Goal: Transaction & Acquisition: Purchase product/service

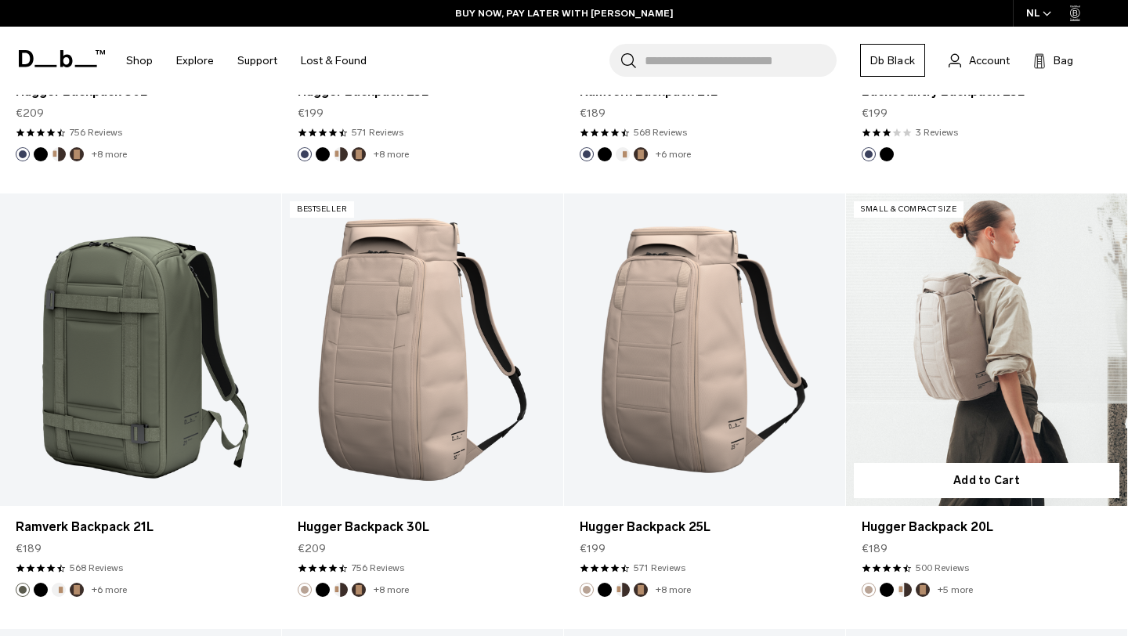
scroll to position [1631, 0]
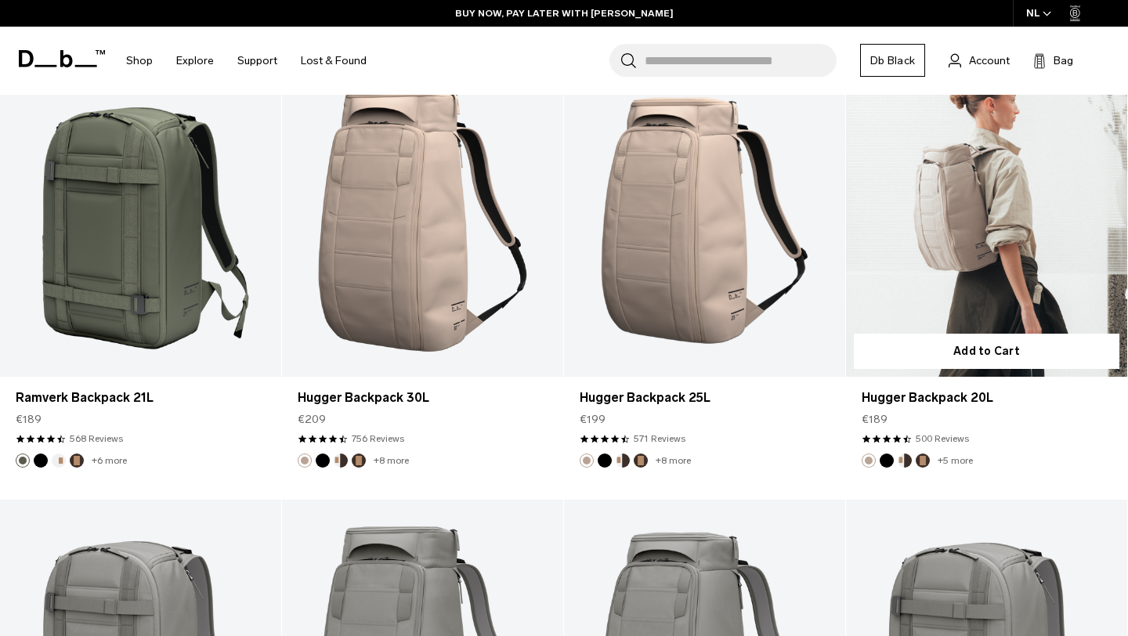
click at [971, 215] on link "Hugger Backpack 20L" at bounding box center [986, 220] width 281 height 312
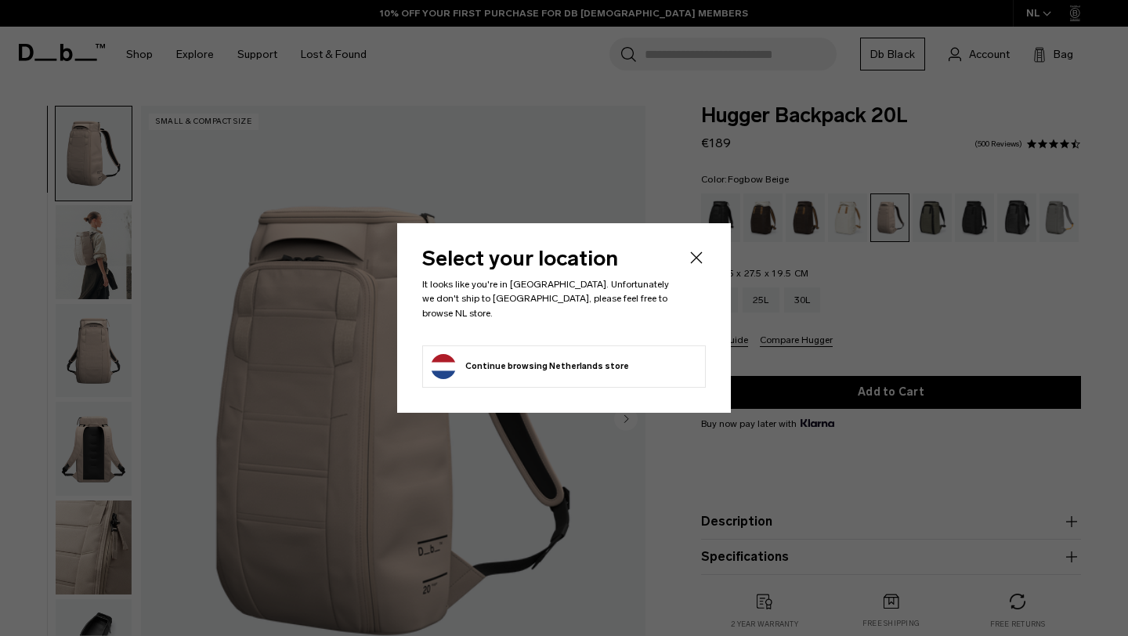
click at [694, 265] on icon "Close" at bounding box center [696, 257] width 19 height 19
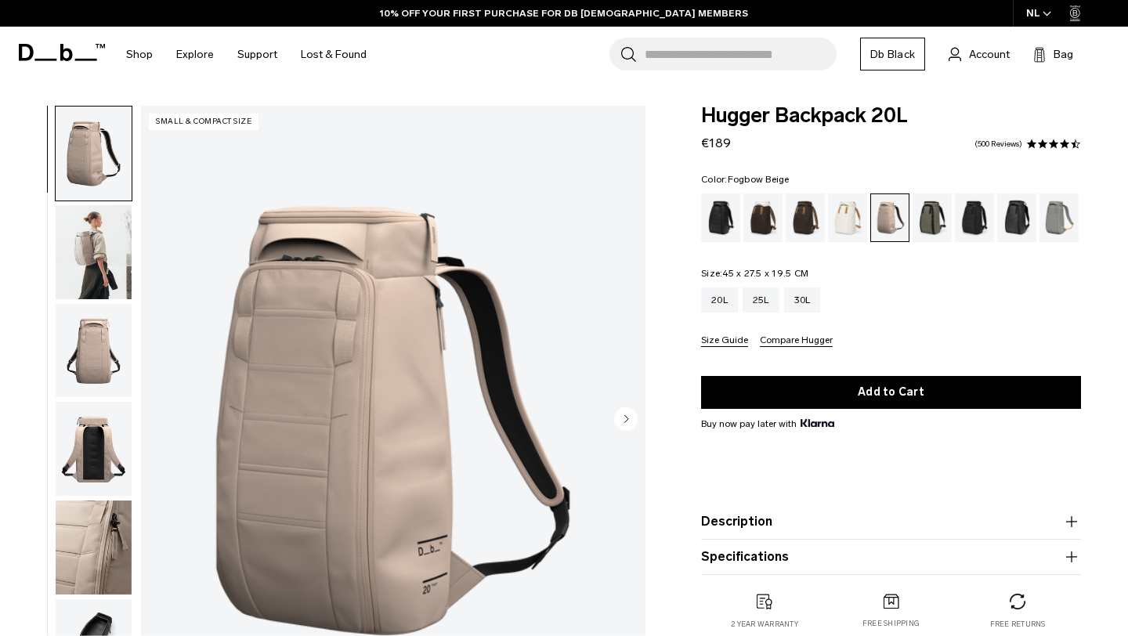
click at [623, 425] on circle "Next slide" at bounding box center [625, 418] width 23 height 23
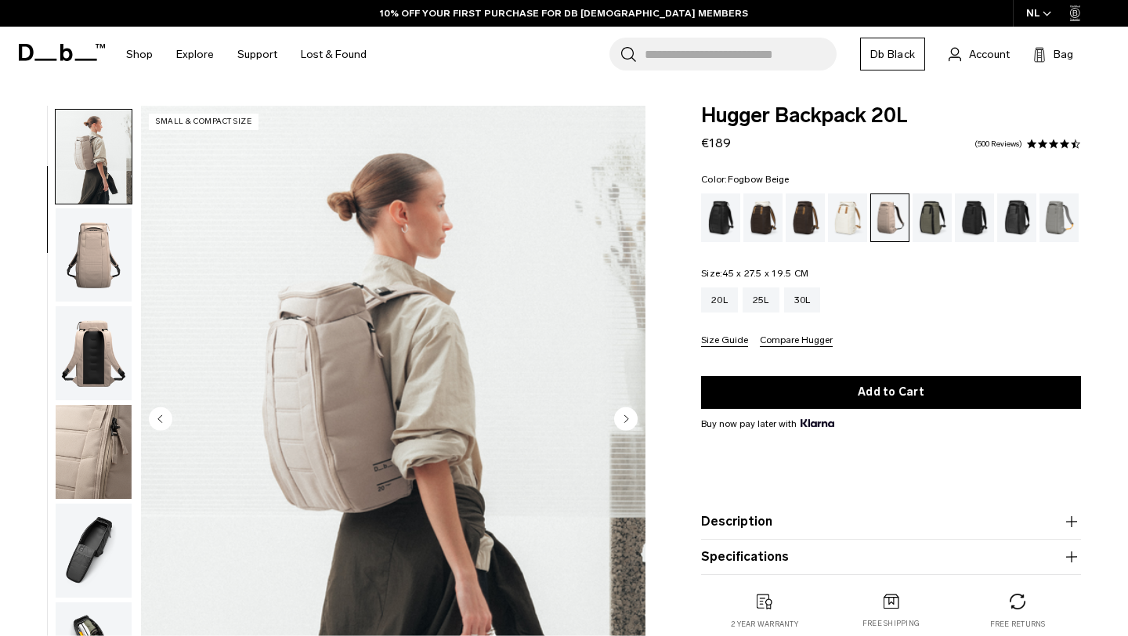
scroll to position [99, 0]
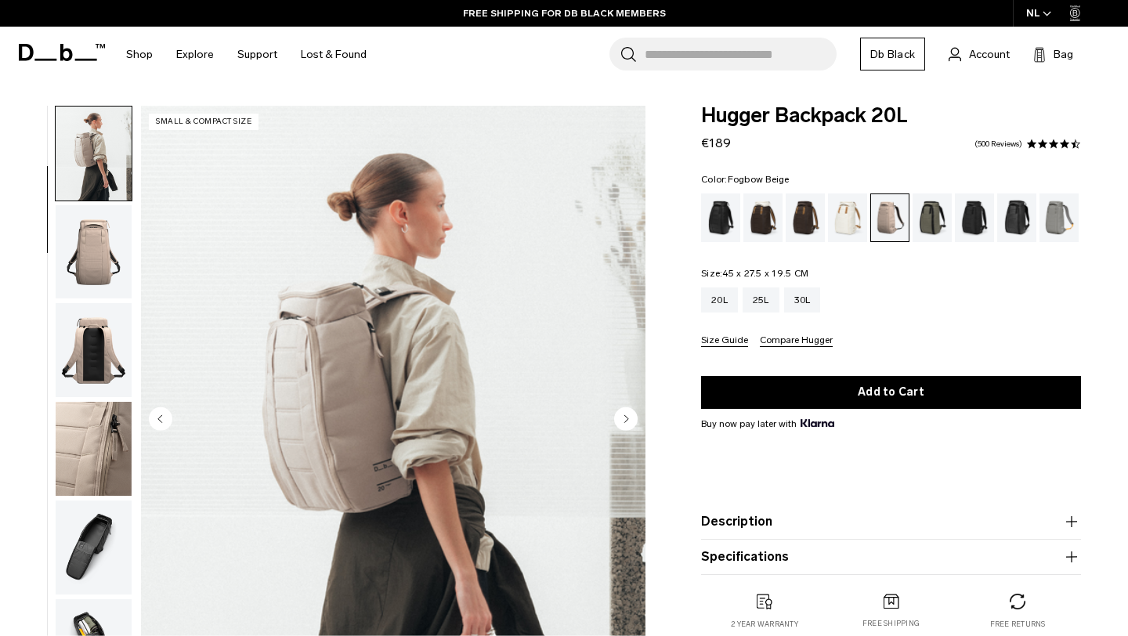
click at [623, 425] on circle "Next slide" at bounding box center [625, 418] width 23 height 23
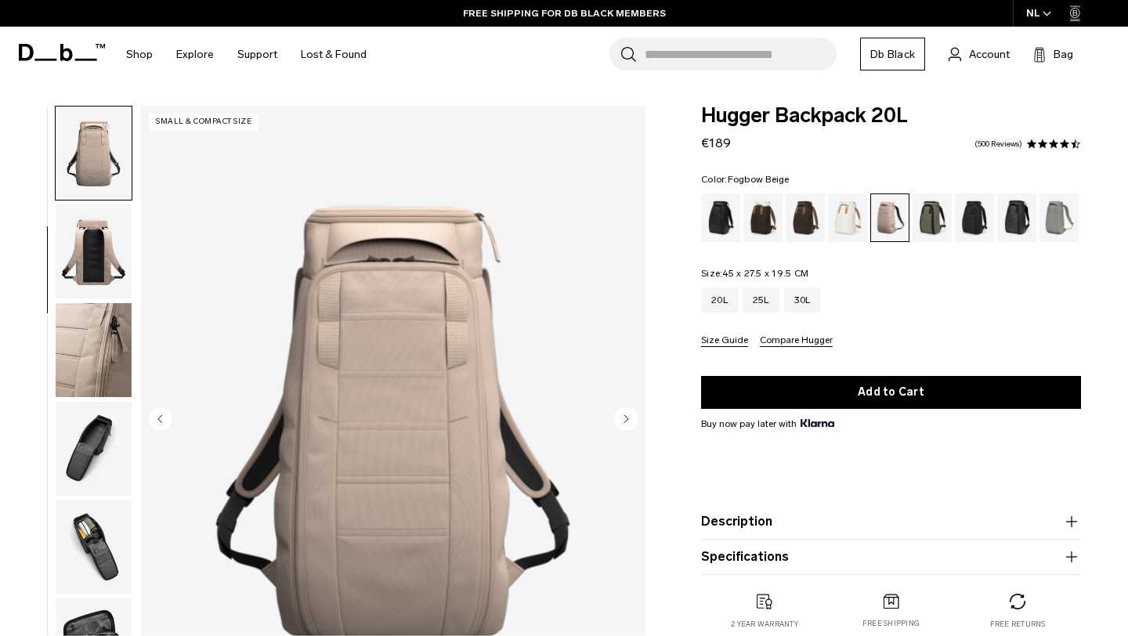
click at [623, 425] on circle "Next slide" at bounding box center [625, 418] width 23 height 23
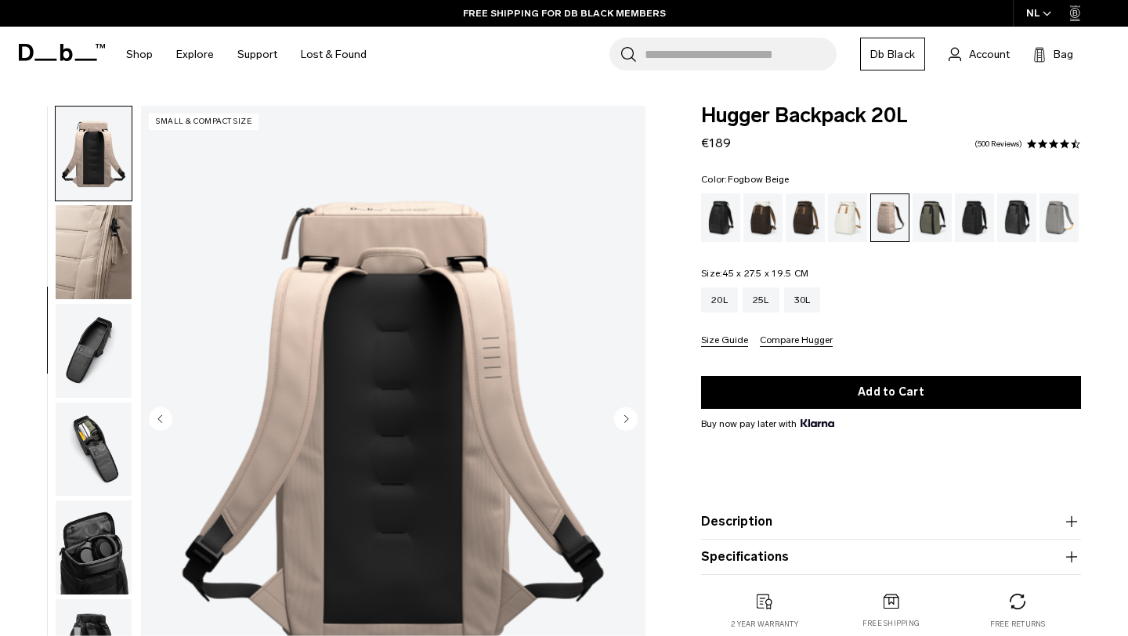
click at [623, 425] on circle "Next slide" at bounding box center [625, 418] width 23 height 23
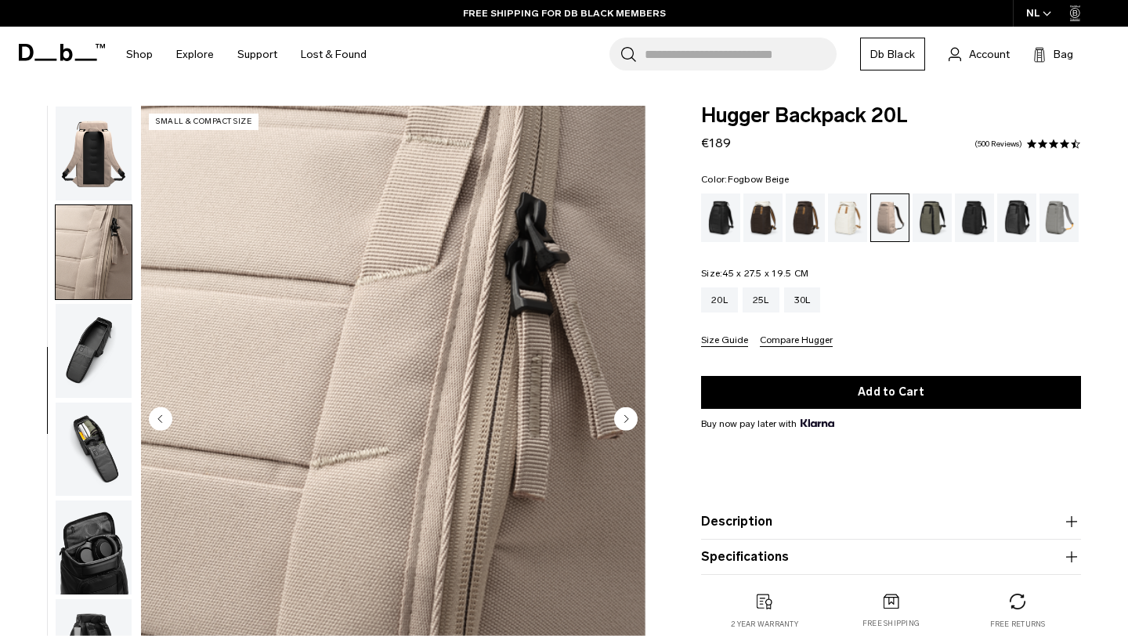
scroll to position [352, 0]
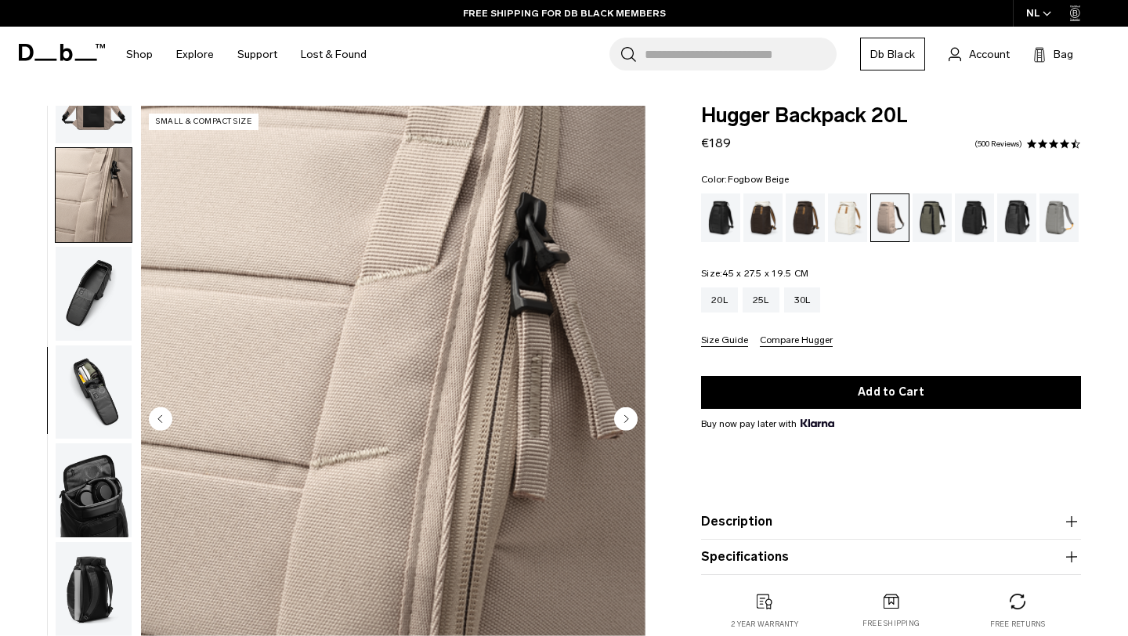
click at [623, 425] on circle "Next slide" at bounding box center [625, 418] width 23 height 23
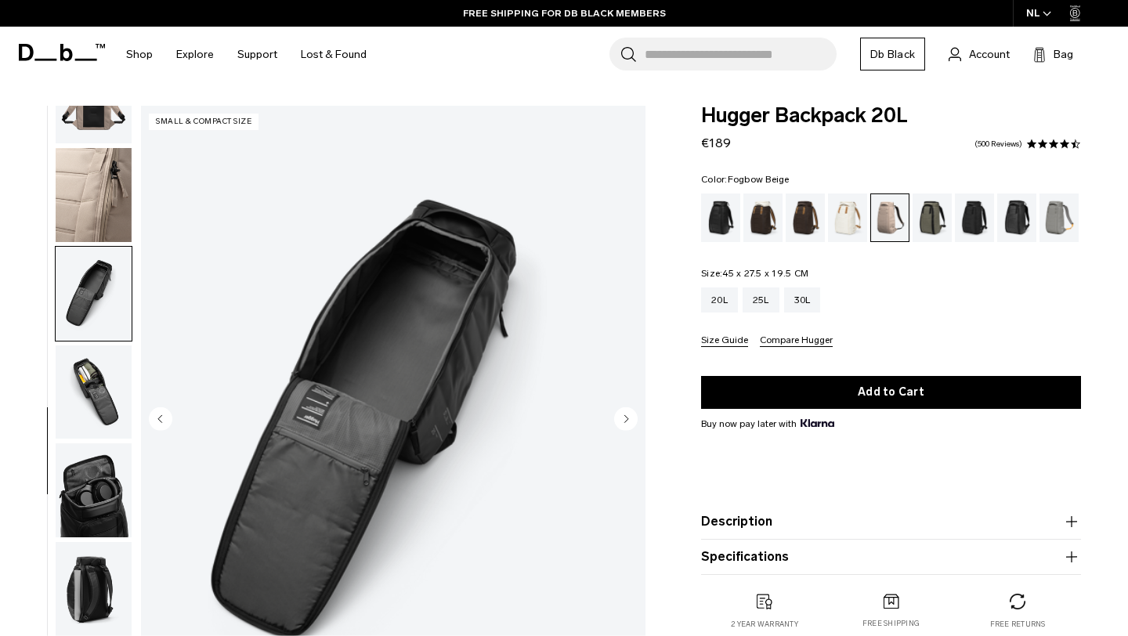
click at [623, 425] on circle "Next slide" at bounding box center [625, 418] width 23 height 23
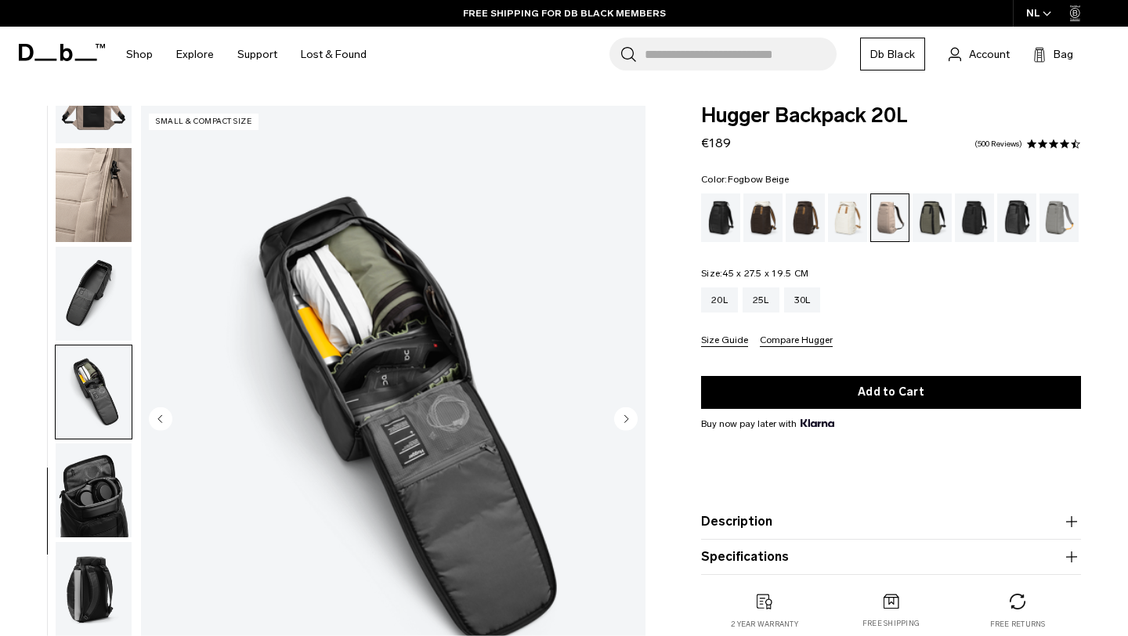
click at [623, 425] on circle "Next slide" at bounding box center [625, 418] width 23 height 23
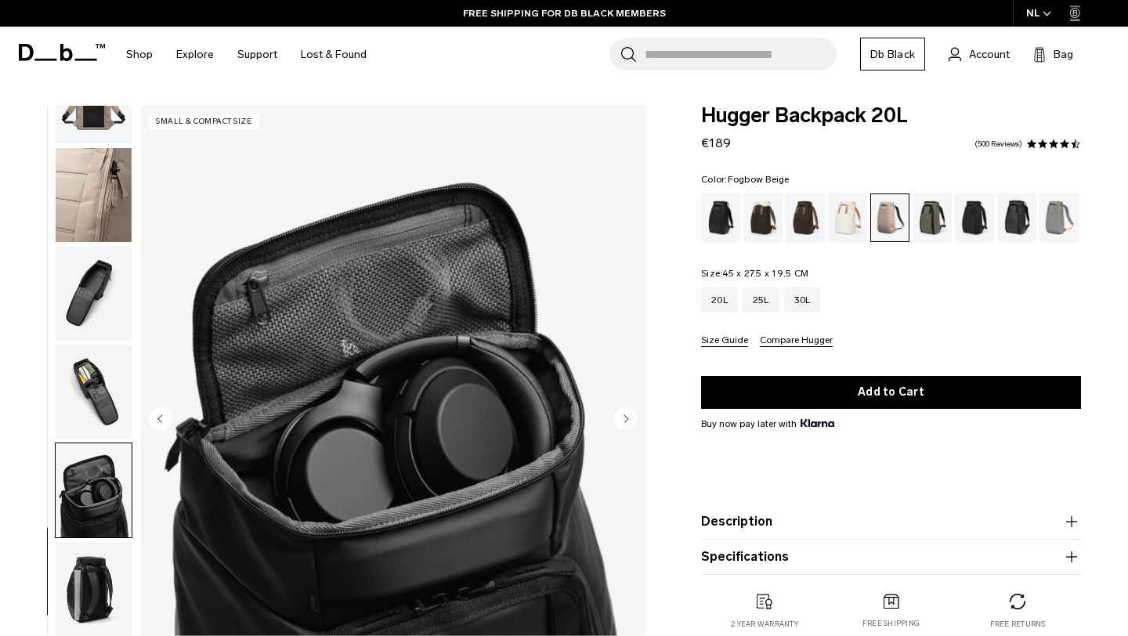
click at [623, 425] on circle "Next slide" at bounding box center [625, 418] width 23 height 23
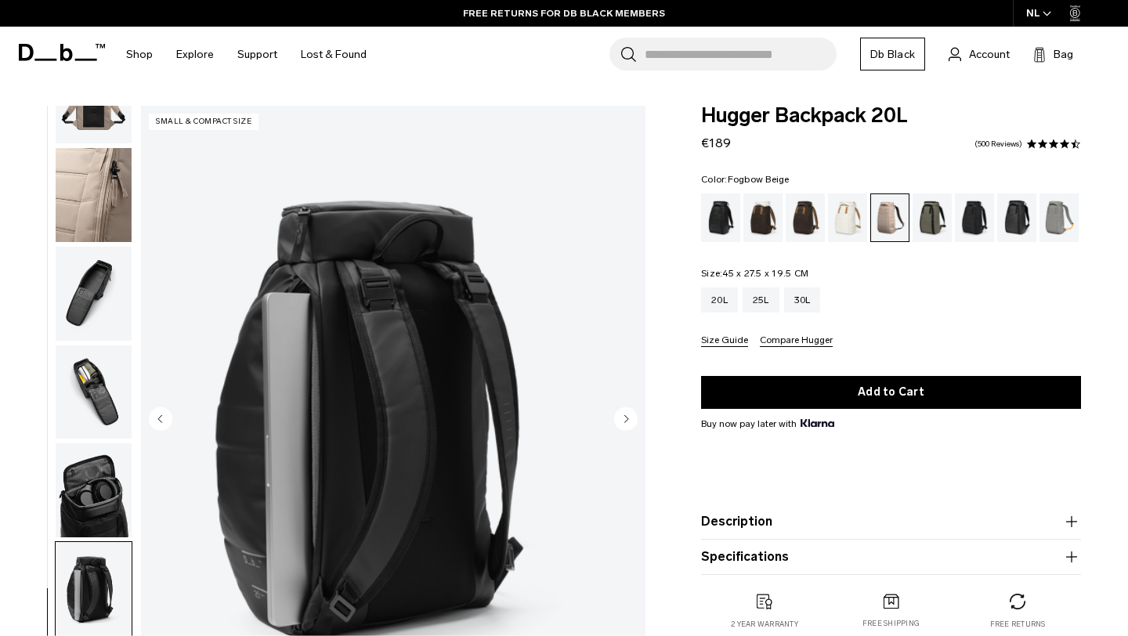
click at [164, 410] on circle "Previous slide" at bounding box center [160, 418] width 23 height 23
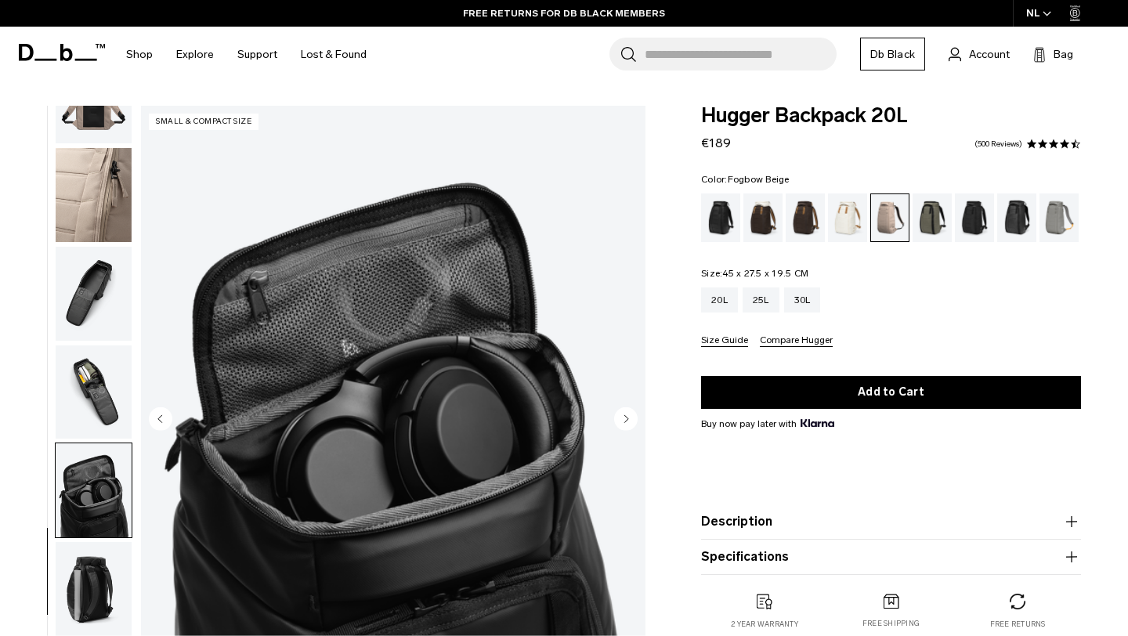
click at [633, 421] on circle "Next slide" at bounding box center [625, 418] width 23 height 23
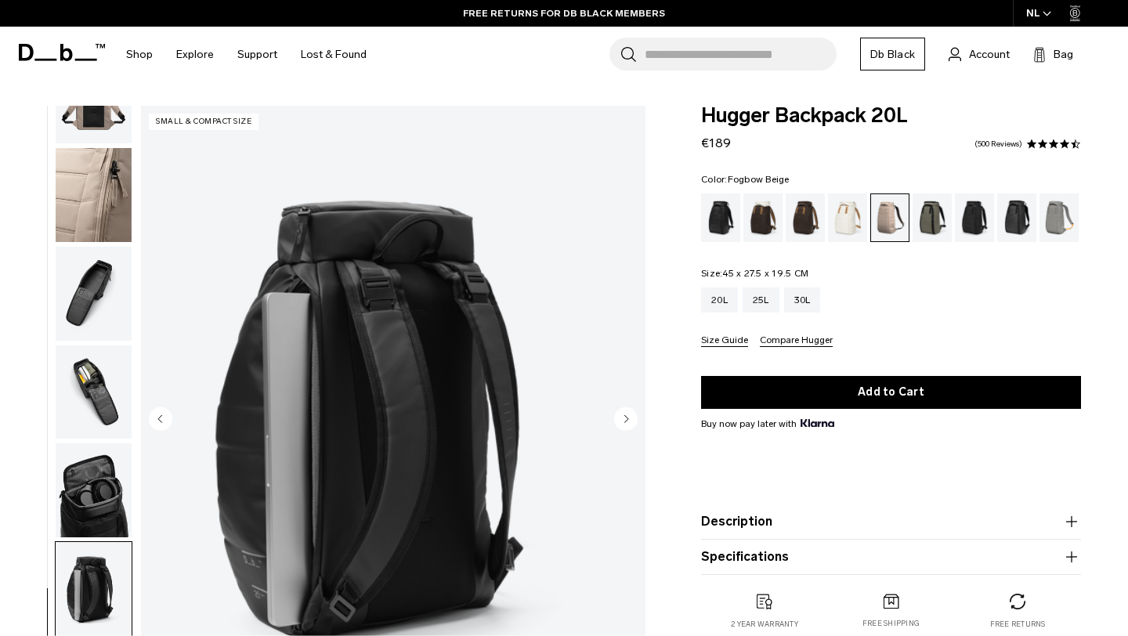
click at [633, 421] on circle "Next slide" at bounding box center [625, 418] width 23 height 23
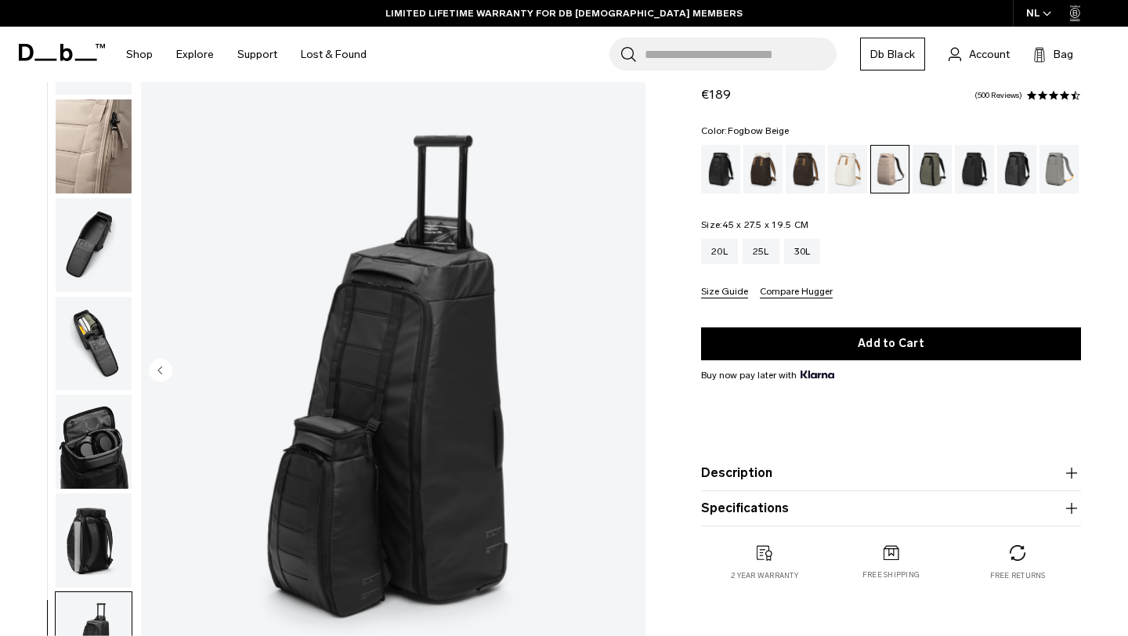
scroll to position [50, 0]
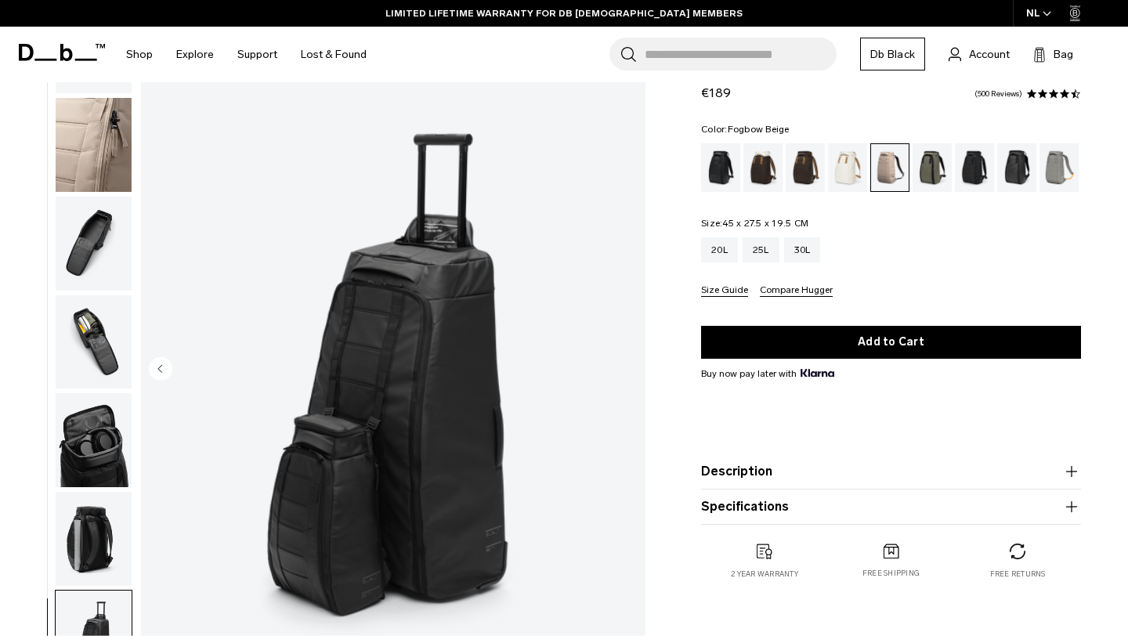
click at [71, 237] on img "button" at bounding box center [94, 244] width 76 height 94
